Goal: Transaction & Acquisition: Purchase product/service

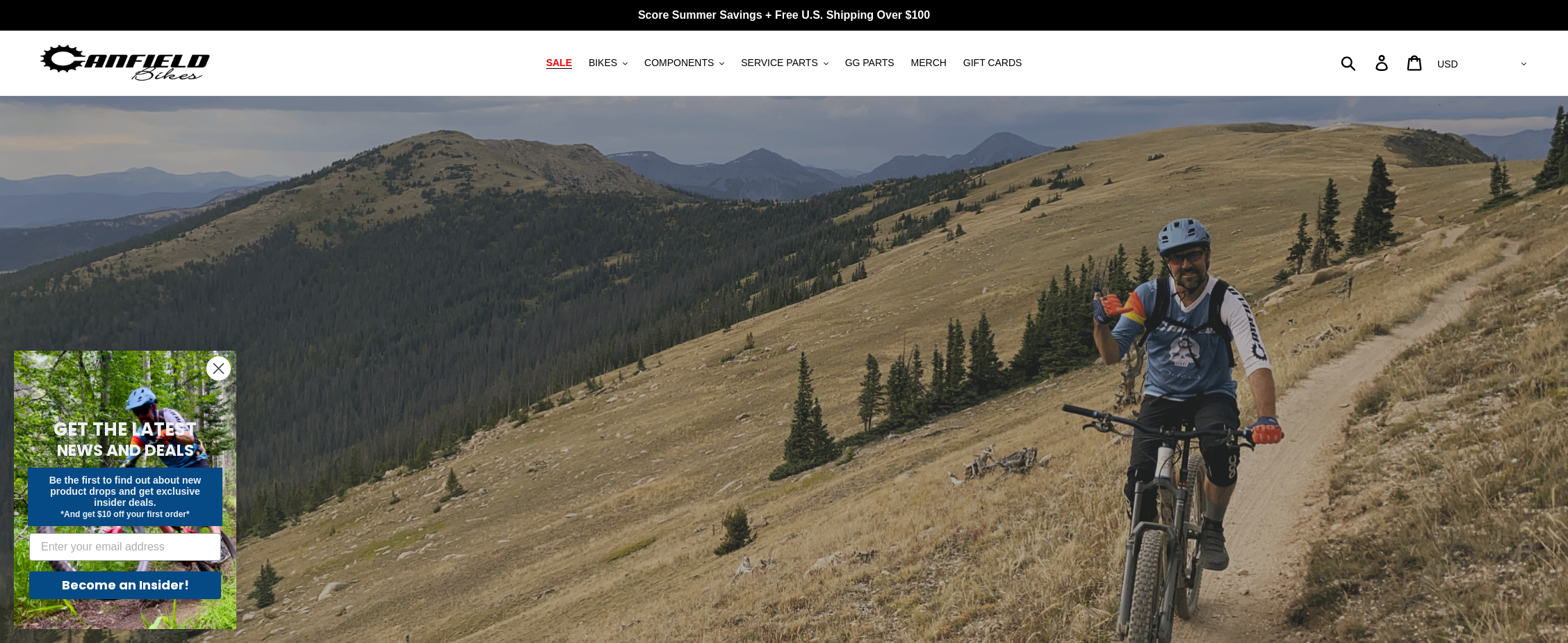
click at [572, 63] on span "SALE" at bounding box center [559, 62] width 26 height 12
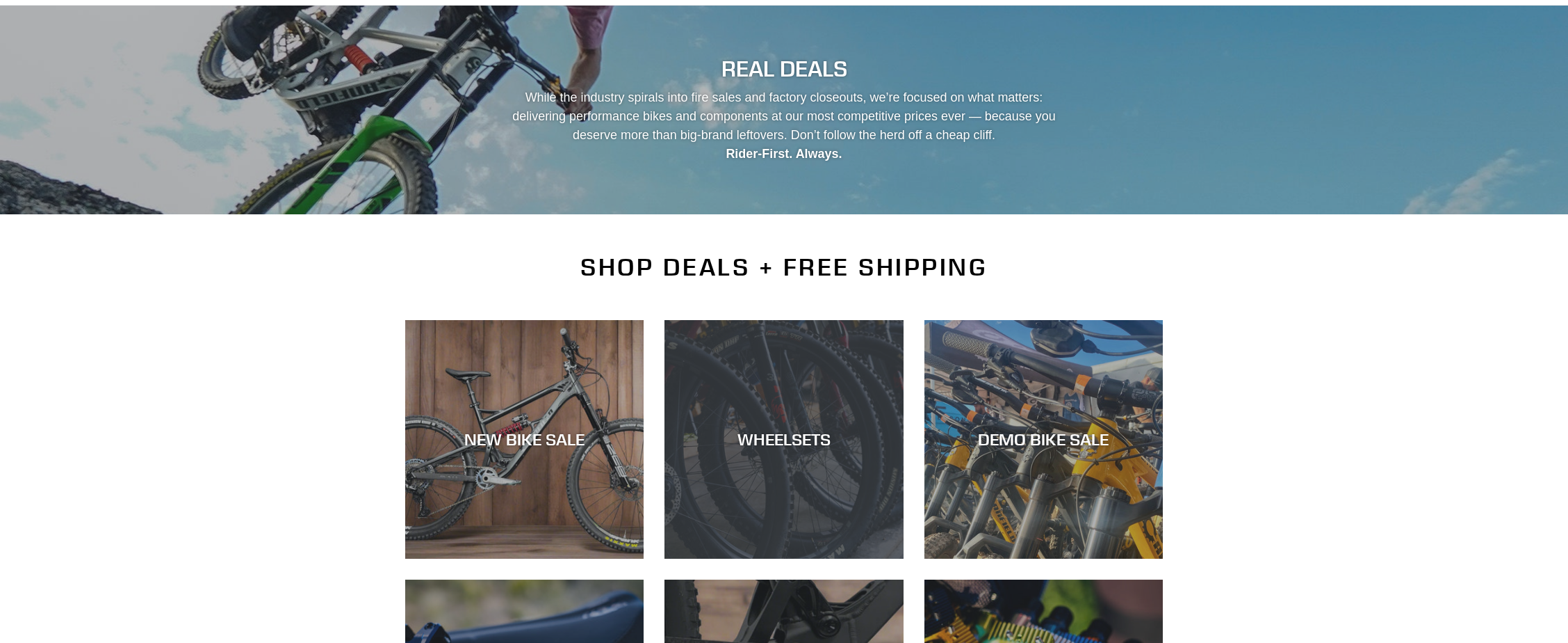
scroll to position [423, 0]
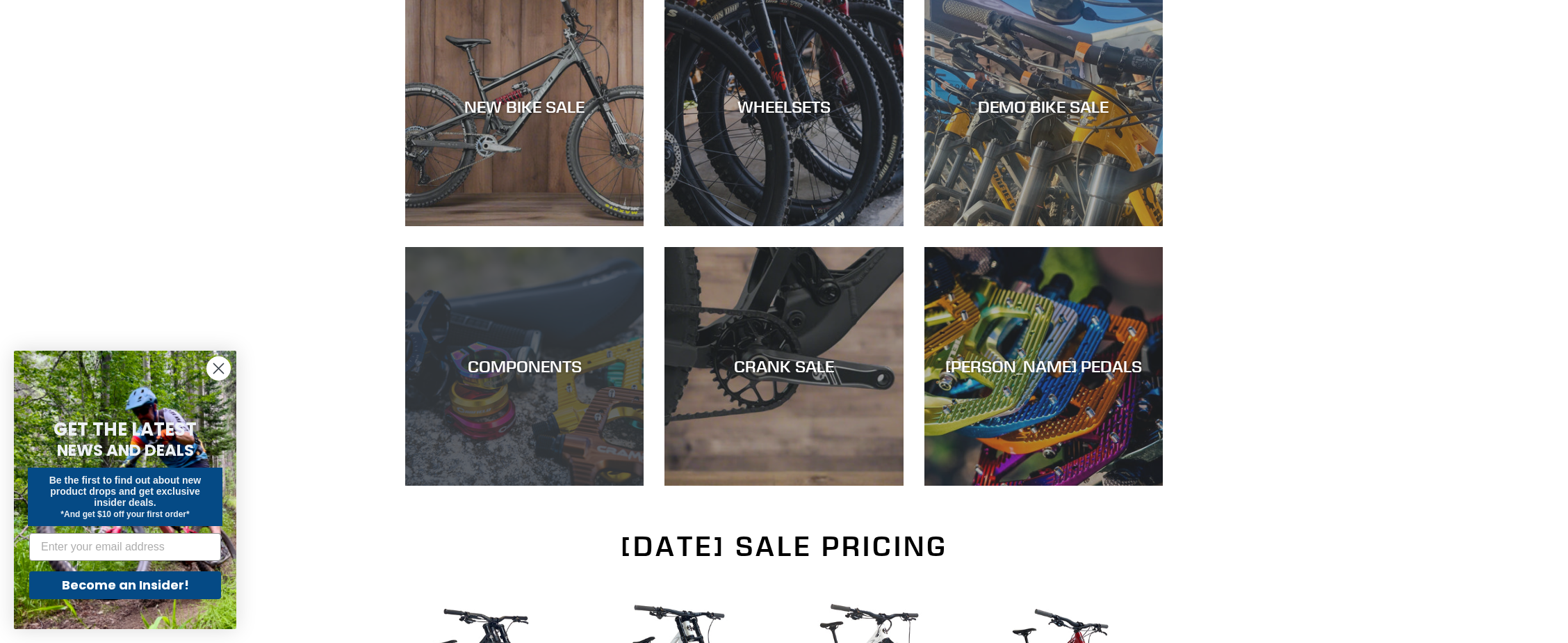
click at [542, 374] on div "COMPONENTS" at bounding box center [524, 366] width 238 height 20
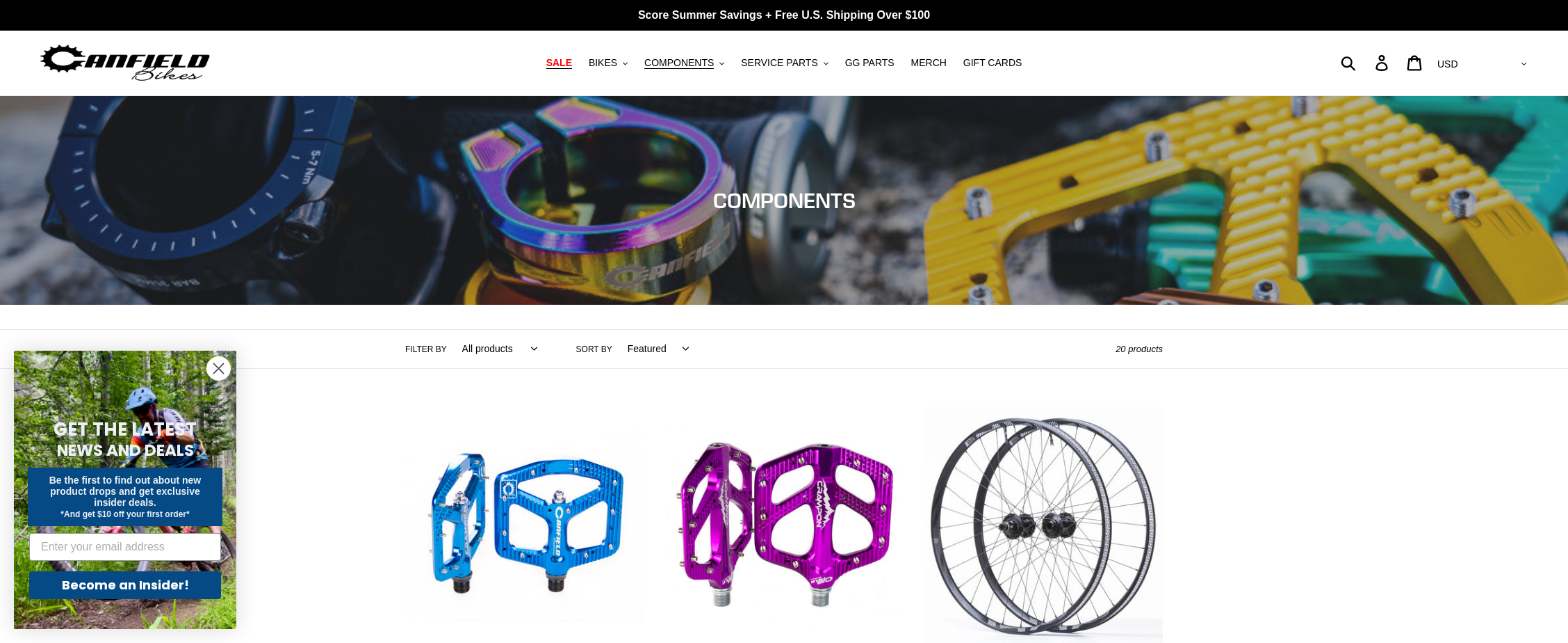
click at [567, 66] on span "SALE" at bounding box center [559, 62] width 26 height 12
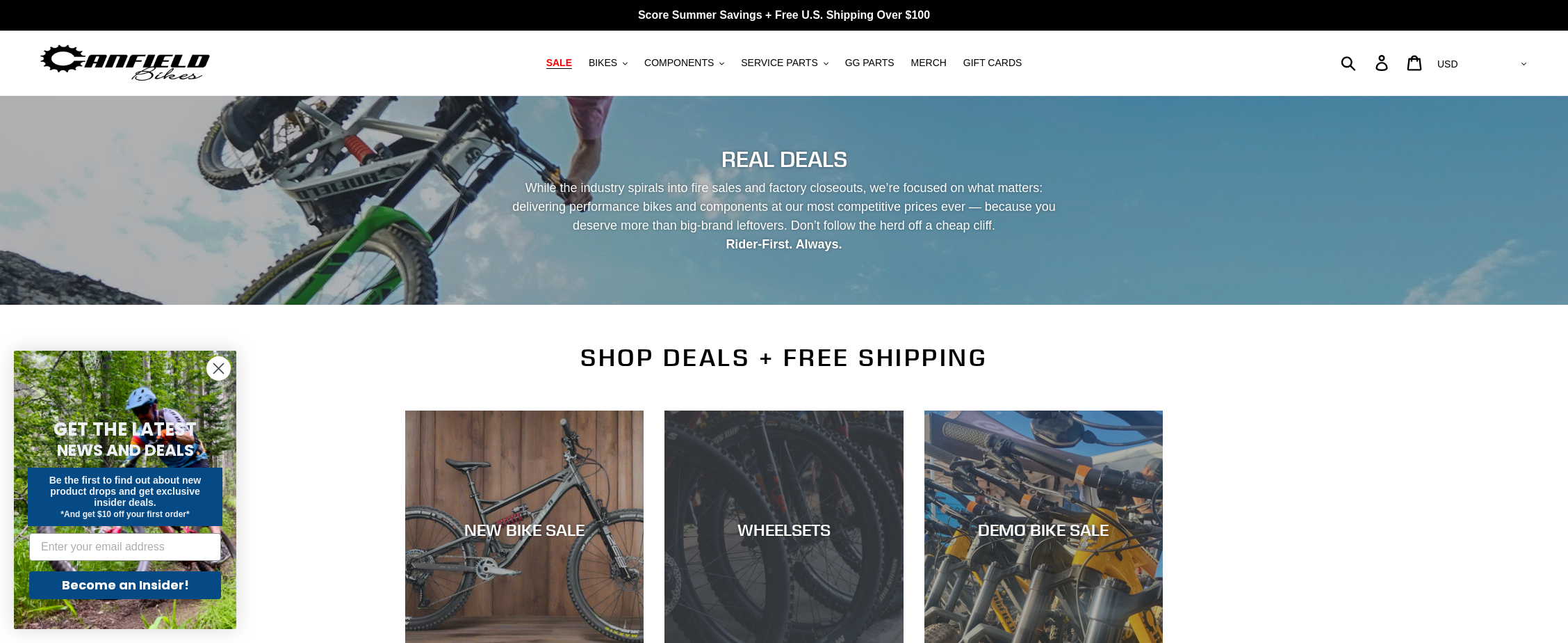
scroll to position [191, 0]
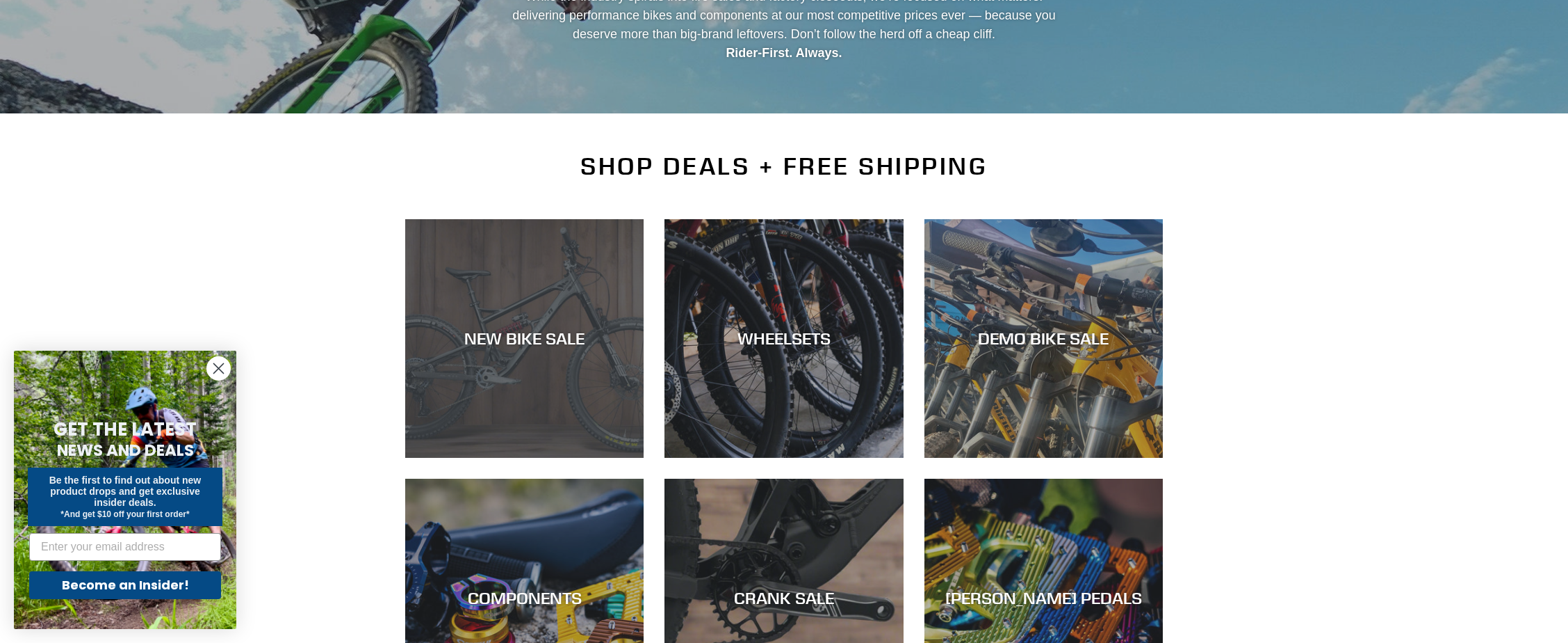
click at [562, 457] on div "NEW BIKE SALE" at bounding box center [524, 457] width 238 height 0
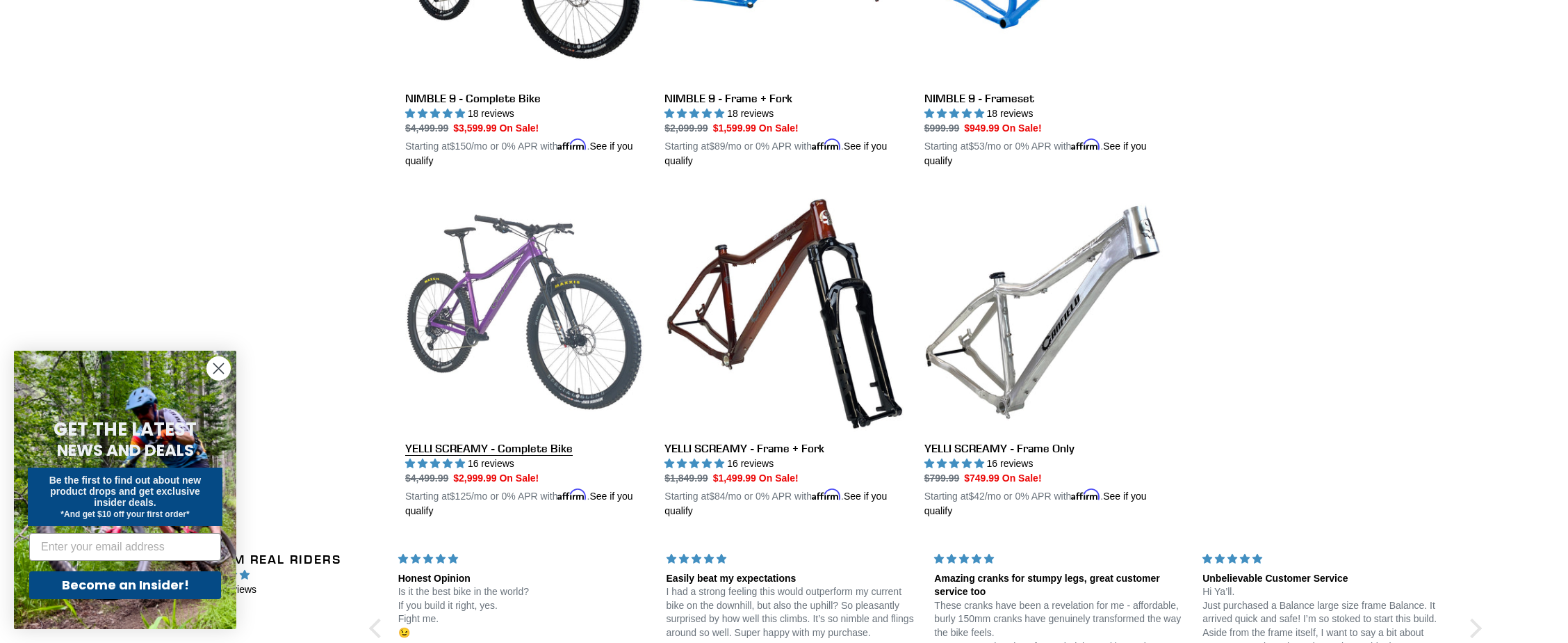
scroll to position [2699, 0]
